Goal: Information Seeking & Learning: Compare options

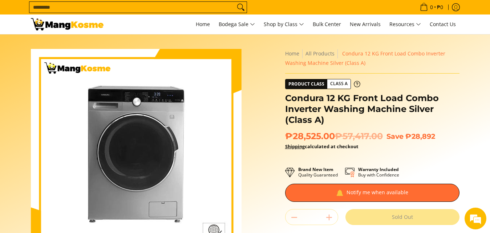
click at [76, 30] on img at bounding box center [67, 24] width 73 height 12
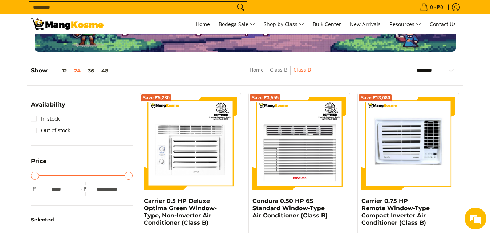
scroll to position [111, 0]
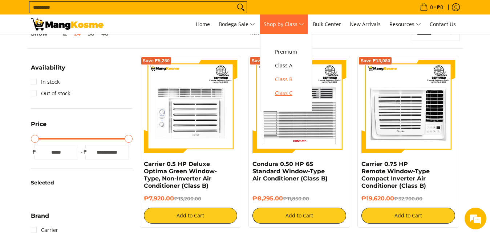
click at [289, 95] on span "Class C" at bounding box center [286, 93] width 22 height 9
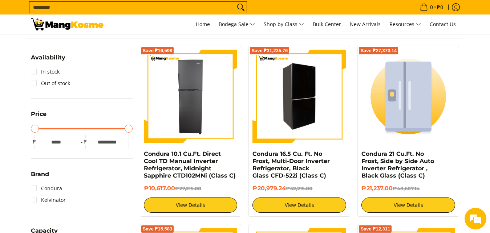
scroll to position [111, 0]
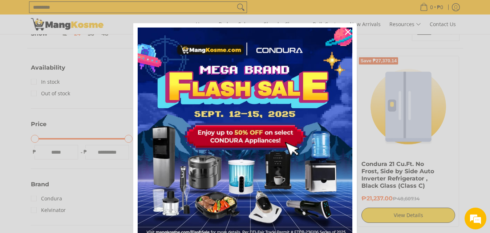
click at [471, 69] on div "Marketing offer form" at bounding box center [245, 116] width 490 height 233
click at [345, 33] on icon "close icon" at bounding box center [348, 32] width 6 height 6
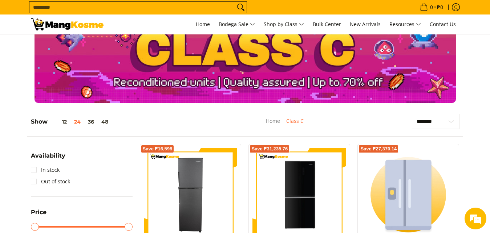
scroll to position [0, 0]
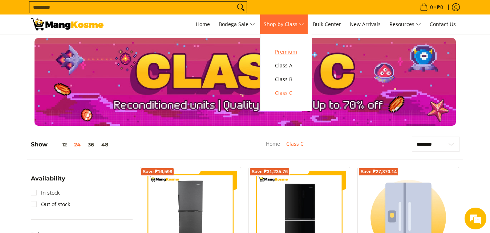
click at [296, 55] on span "Premium" at bounding box center [286, 52] width 22 height 9
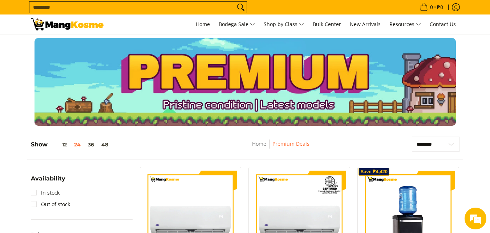
scroll to position [111, 0]
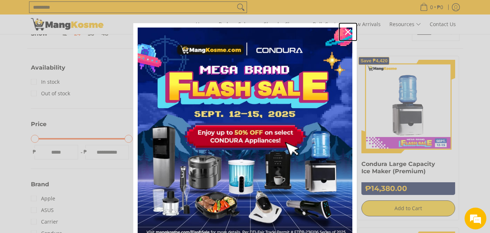
click at [351, 29] on button "Close" at bounding box center [347, 31] width 17 height 17
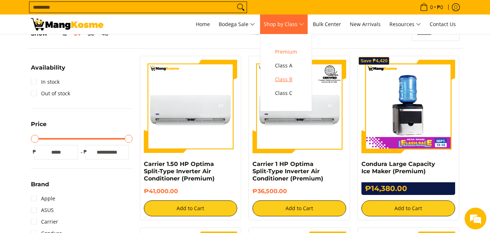
click at [289, 77] on span "Class B" at bounding box center [286, 79] width 22 height 9
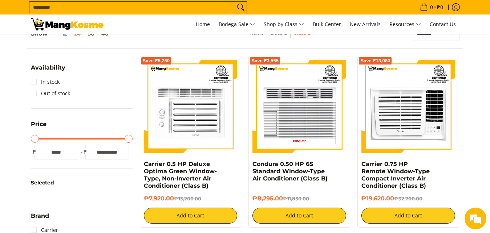
scroll to position [222, 0]
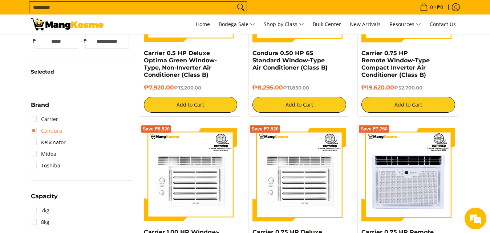
click at [58, 132] on link "Condura" at bounding box center [46, 131] width 31 height 12
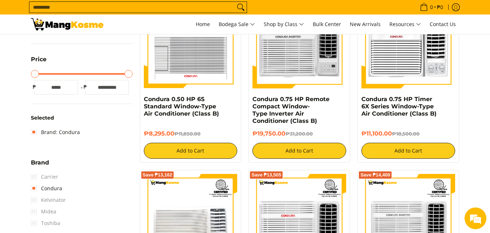
scroll to position [251, 0]
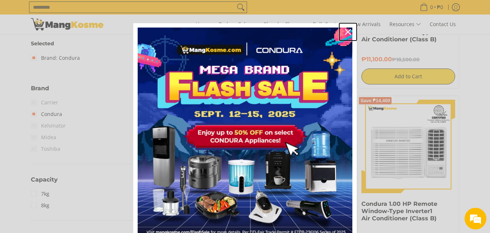
click at [345, 31] on icon "close icon" at bounding box center [348, 32] width 6 height 6
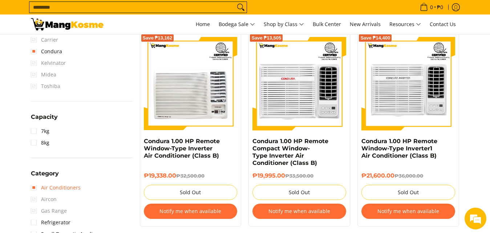
scroll to position [362, 0]
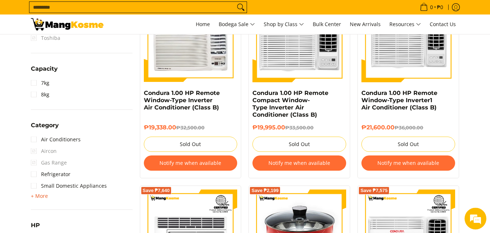
click at [44, 198] on span "+ More" at bounding box center [39, 197] width 17 height 6
click at [46, 201] on link "Washing Machine" at bounding box center [58, 198] width 54 height 12
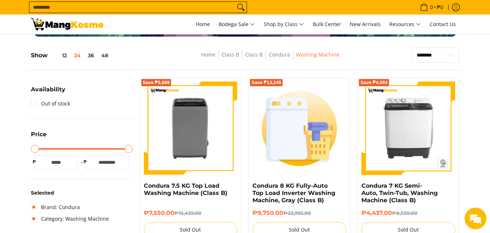
scroll to position [28, 0]
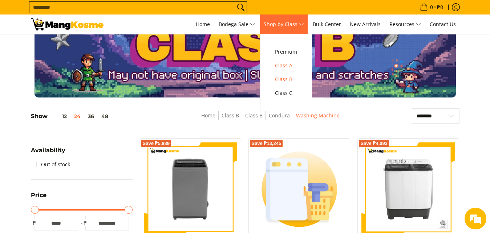
click at [290, 63] on span "Class A" at bounding box center [286, 65] width 22 height 9
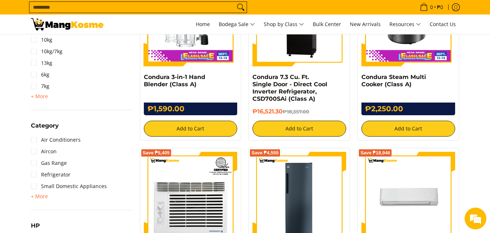
scroll to position [555, 0]
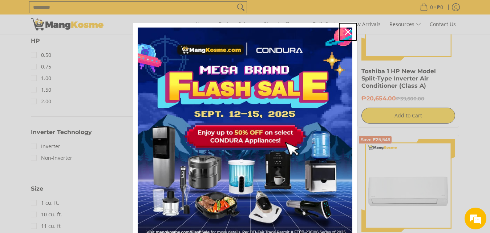
click at [345, 31] on icon "close icon" at bounding box center [348, 32] width 6 height 6
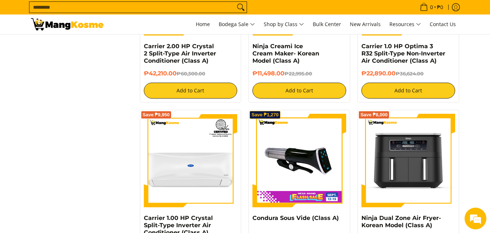
scroll to position [0, 0]
click at [67, 28] on img at bounding box center [67, 24] width 73 height 12
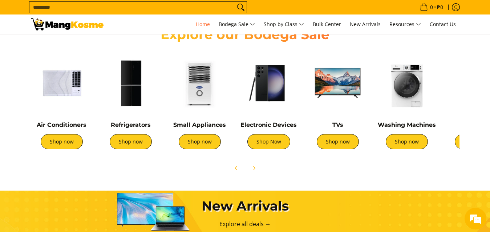
scroll to position [296, 0]
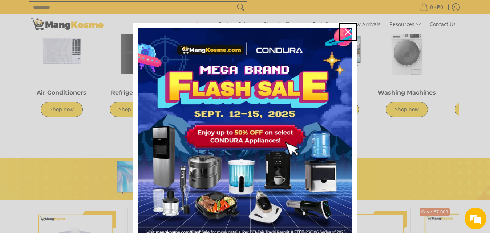
click at [342, 32] on div "Close" at bounding box center [348, 32] width 12 height 12
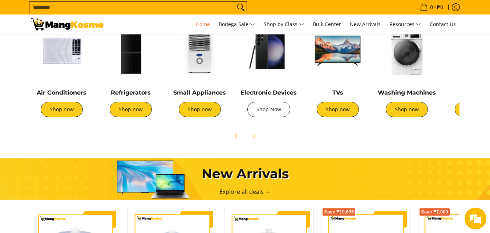
scroll to position [0, 289]
click at [269, 116] on link "Shop Now" at bounding box center [268, 109] width 43 height 15
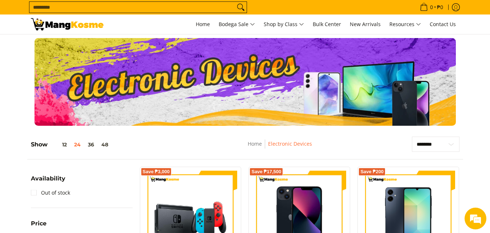
scroll to position [111, 0]
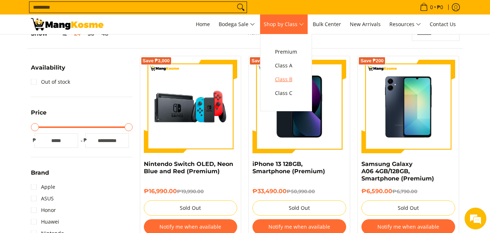
click at [287, 81] on span "Class B" at bounding box center [286, 79] width 22 height 9
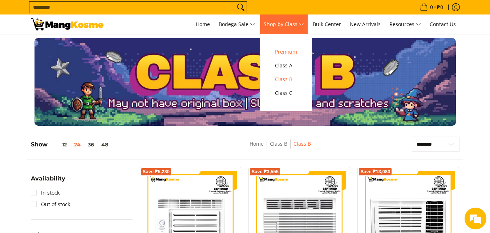
click at [282, 52] on span "Premium" at bounding box center [286, 52] width 22 height 9
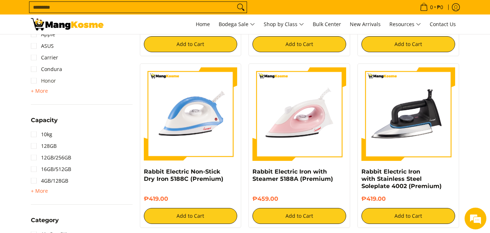
scroll to position [259, 0]
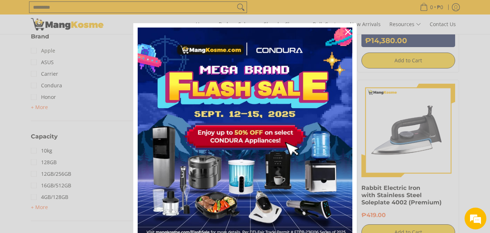
click at [53, 52] on div "Marketing offer form" at bounding box center [245, 116] width 490 height 233
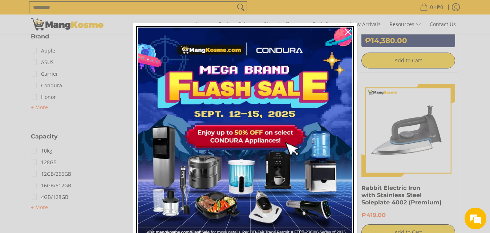
click at [336, 29] on img "Marketing offer form" at bounding box center [245, 135] width 215 height 215
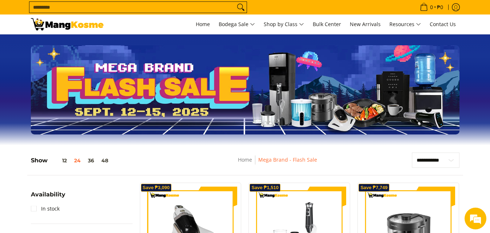
click at [54, 28] on img at bounding box center [67, 24] width 73 height 12
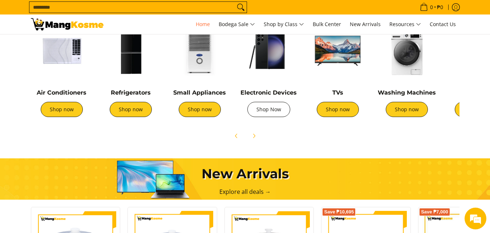
scroll to position [296, 0]
click at [273, 113] on link "Shop Now" at bounding box center [268, 109] width 43 height 15
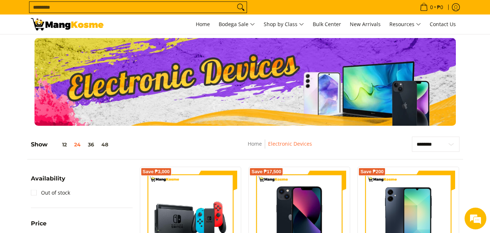
scroll to position [148, 0]
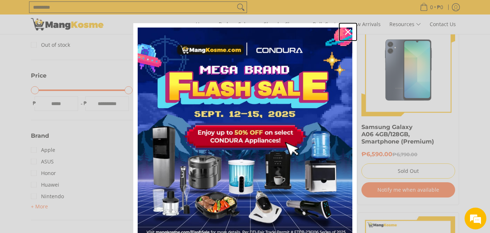
click at [345, 34] on icon "close icon" at bounding box center [348, 32] width 6 height 6
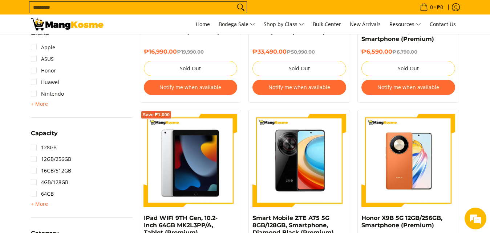
scroll to position [0, 0]
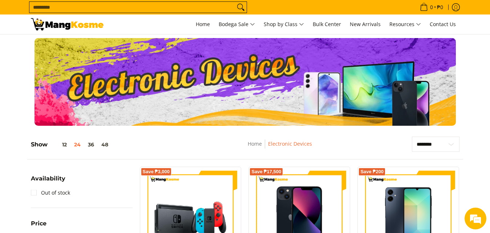
click at [53, 25] on img at bounding box center [67, 24] width 73 height 12
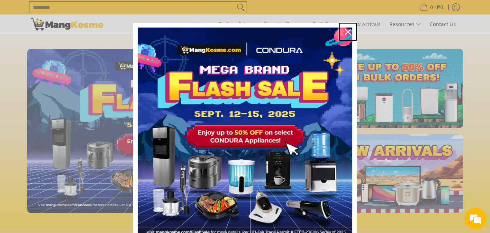
click at [345, 30] on icon "close icon" at bounding box center [348, 32] width 6 height 6
